Goal: Transaction & Acquisition: Purchase product/service

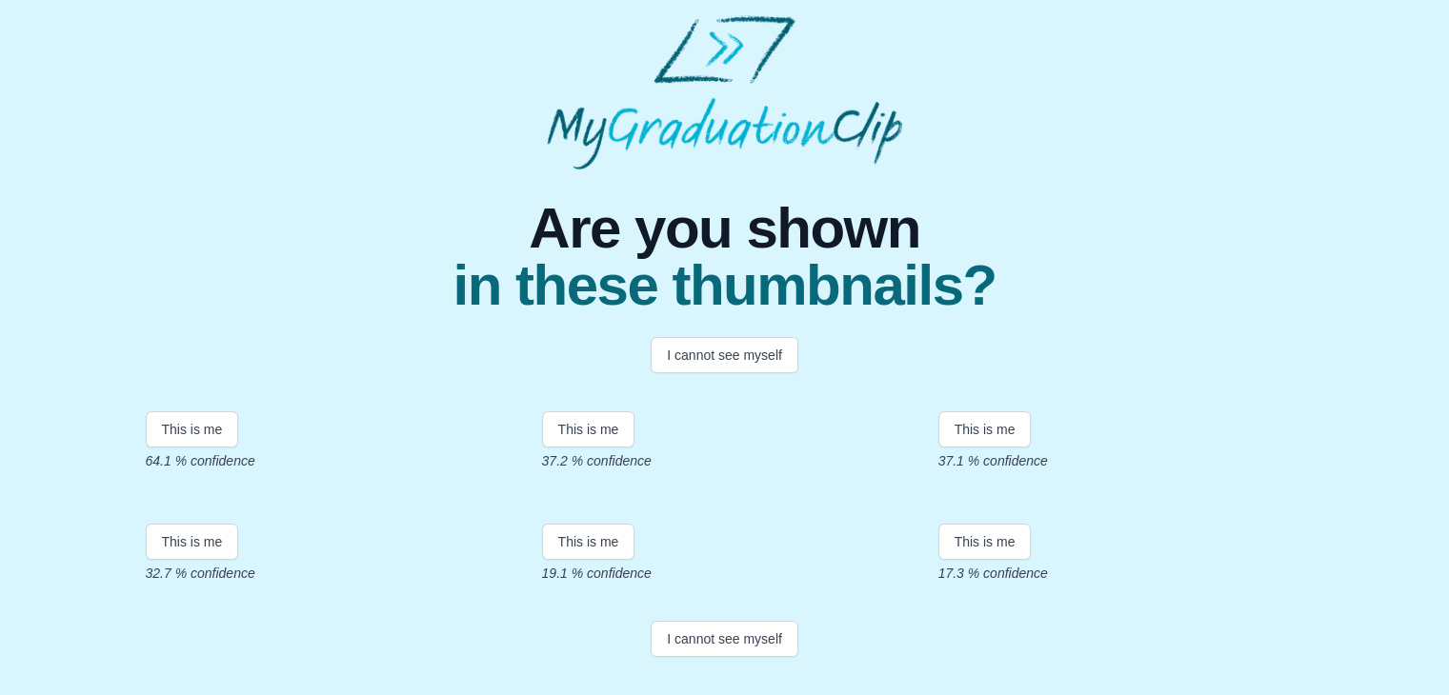
scroll to position [179, 0]
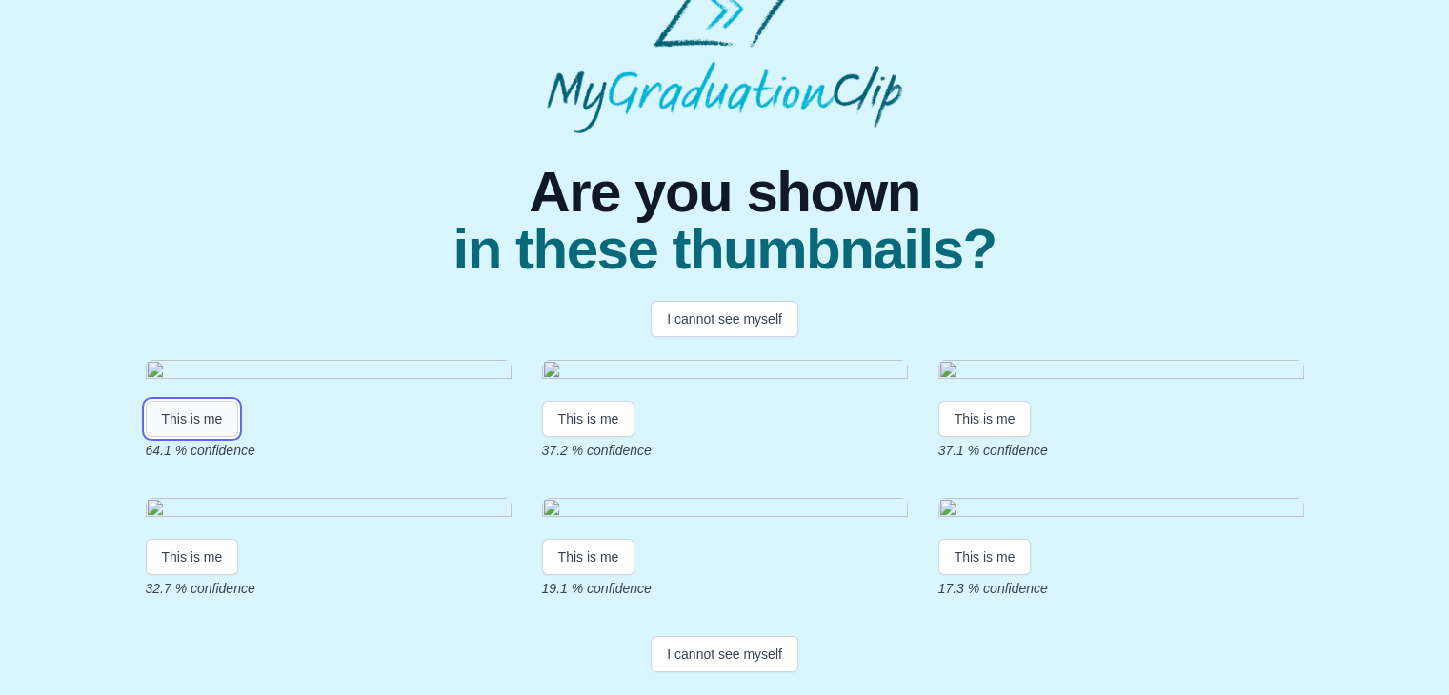
click at [199, 437] on button "This is me" at bounding box center [192, 419] width 93 height 36
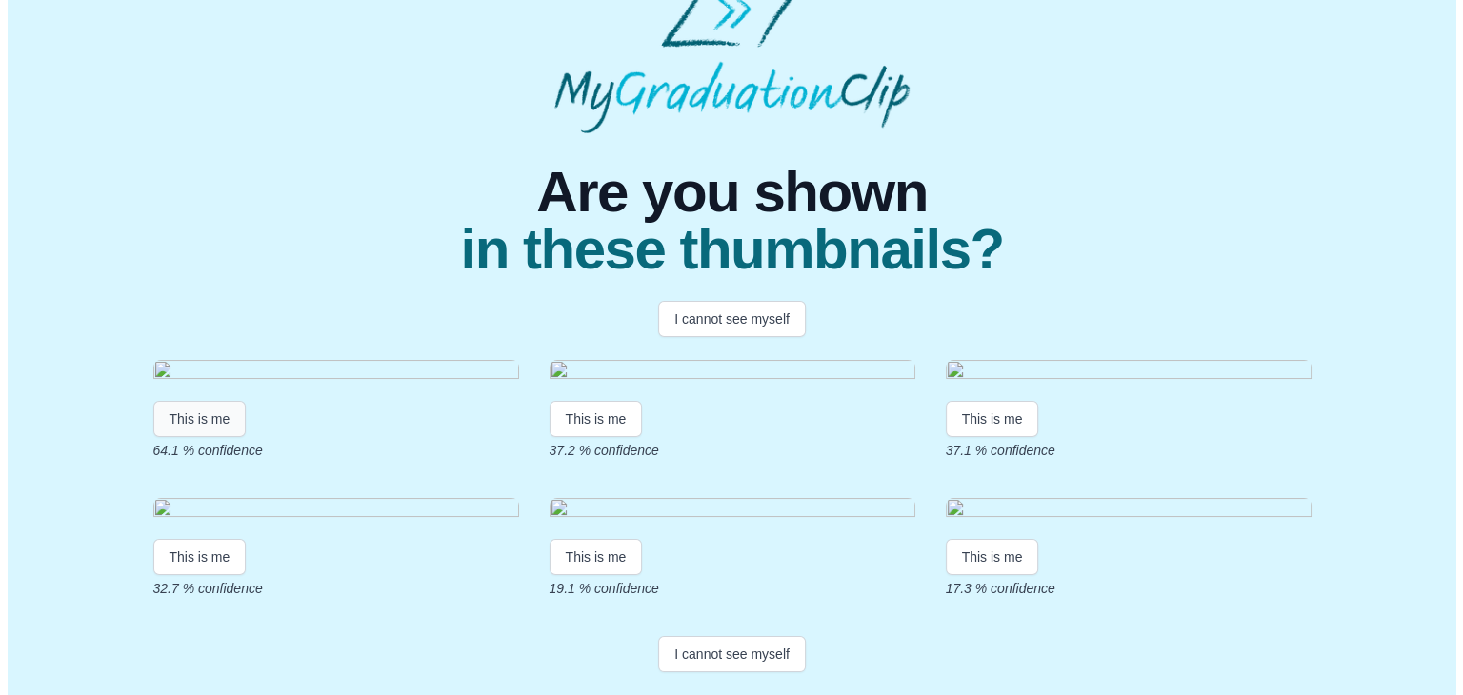
scroll to position [0, 0]
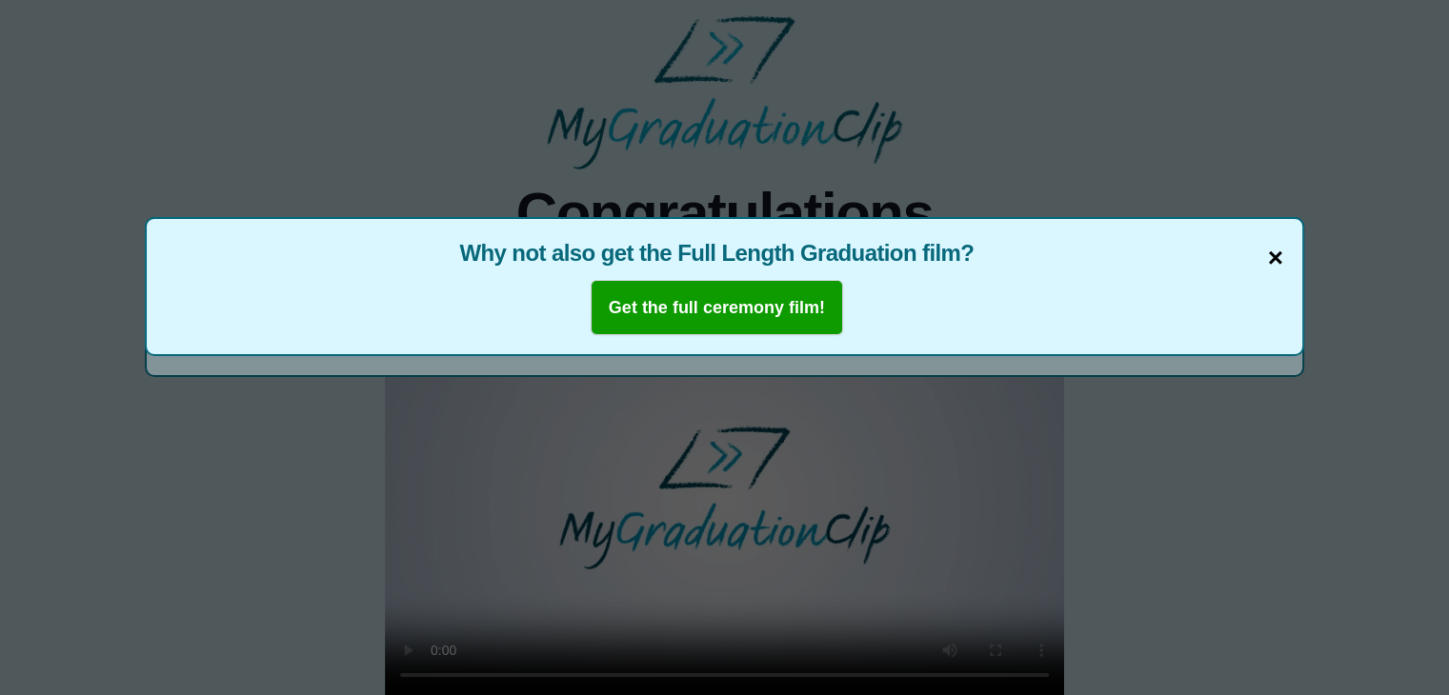
click at [1278, 251] on span "×" at bounding box center [1275, 258] width 15 height 40
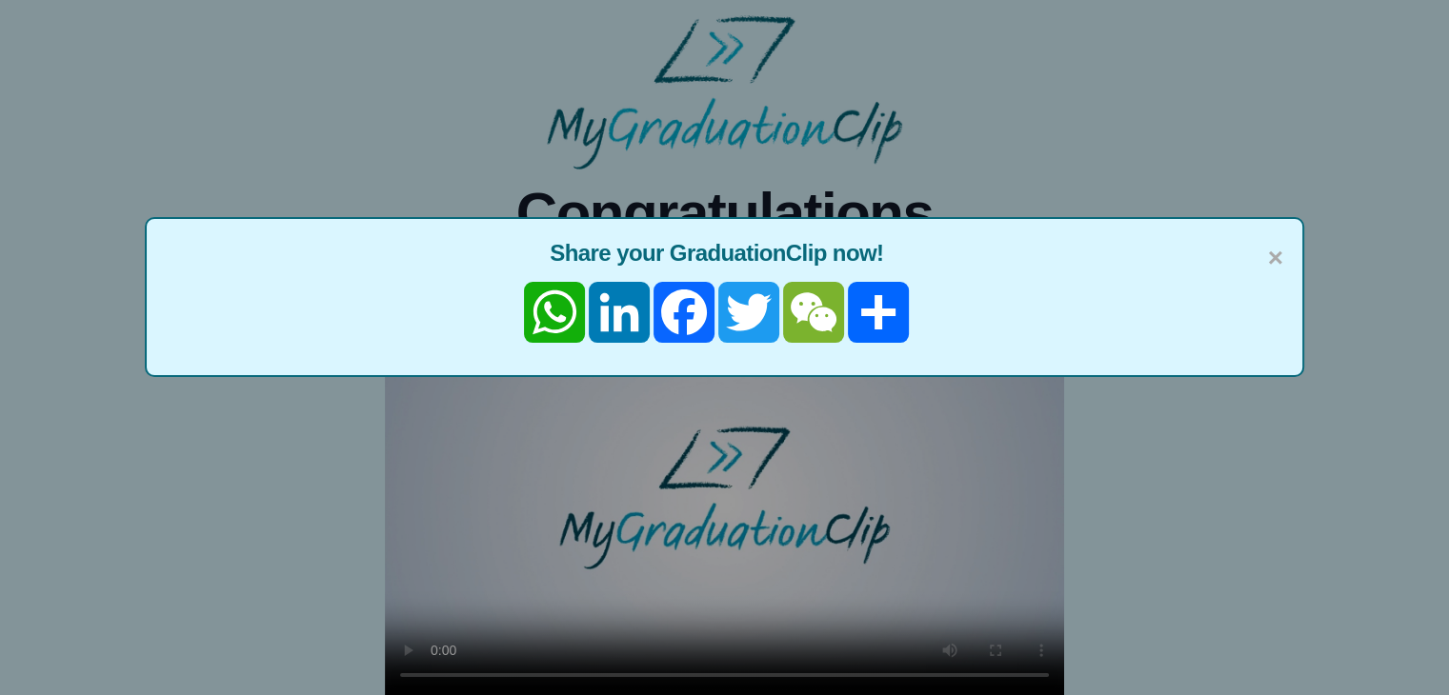
click at [1278, 251] on span "×" at bounding box center [1275, 258] width 15 height 40
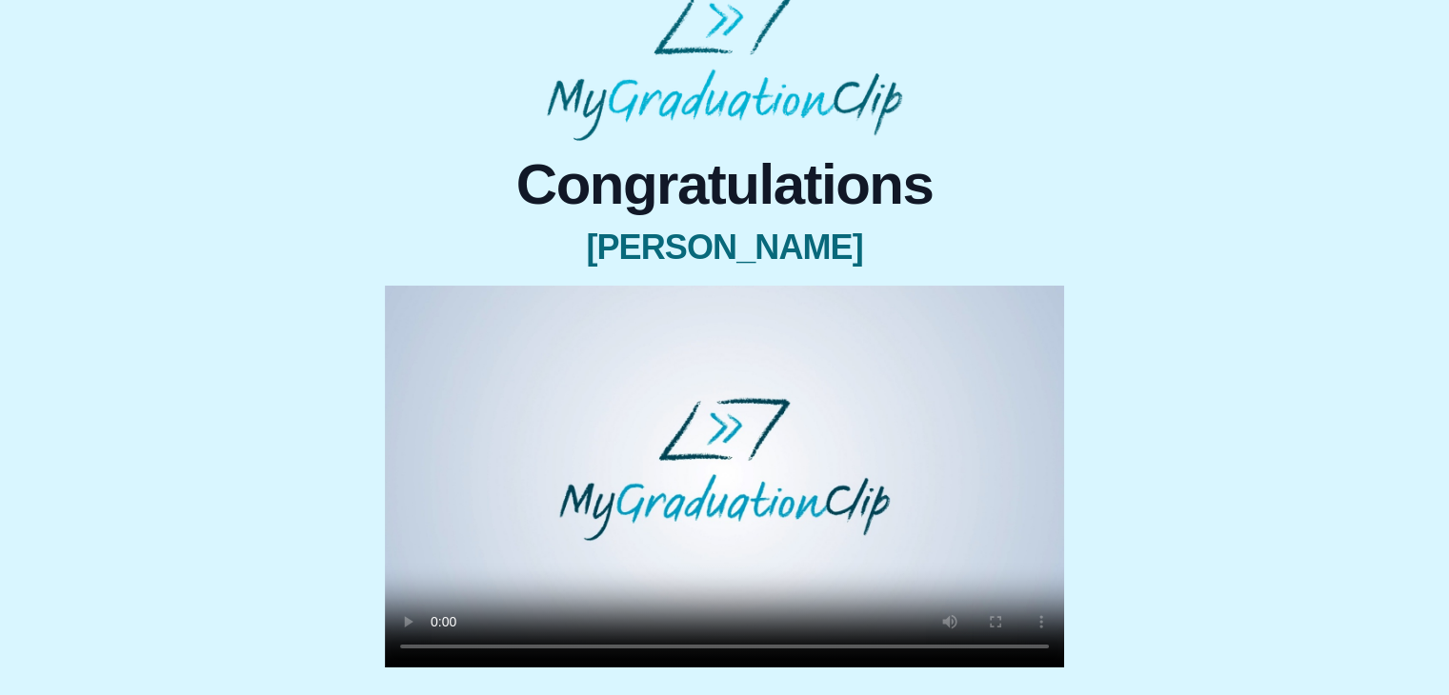
scroll to position [26, 0]
